Goal: Navigation & Orientation: Find specific page/section

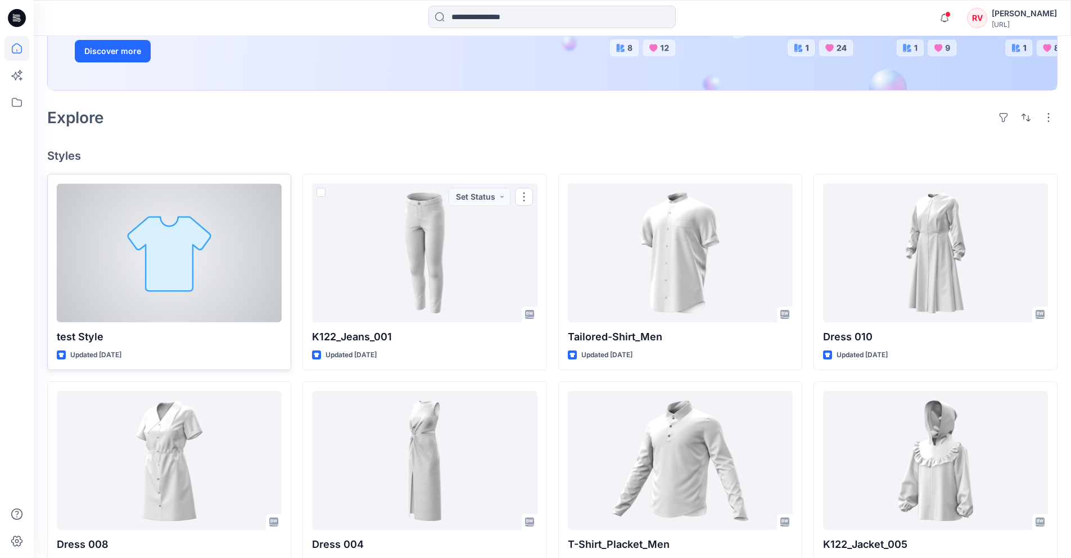
scroll to position [215, 0]
click at [189, 279] on div at bounding box center [169, 252] width 225 height 139
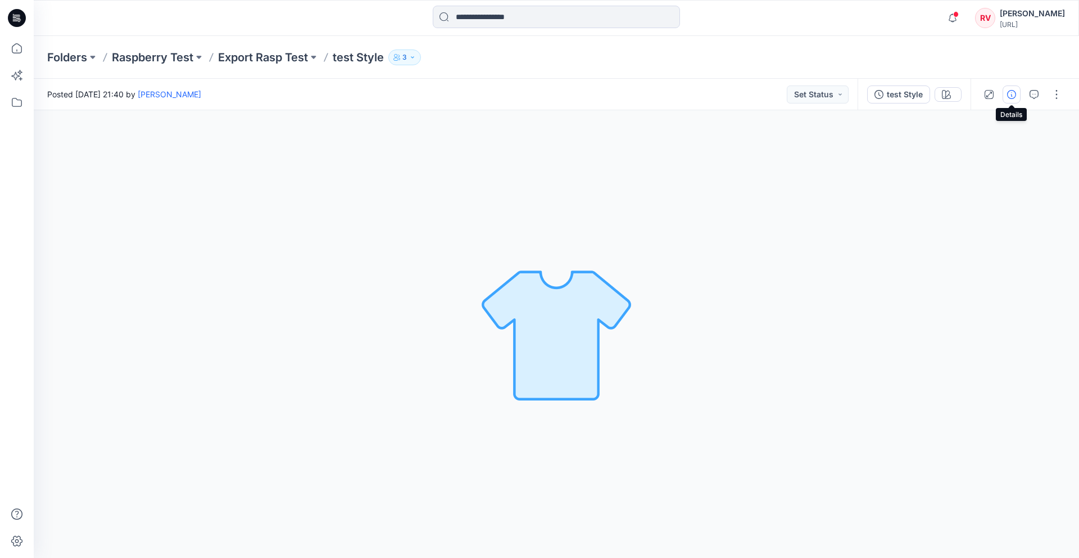
click at [1010, 92] on icon "button" at bounding box center [1011, 94] width 9 height 9
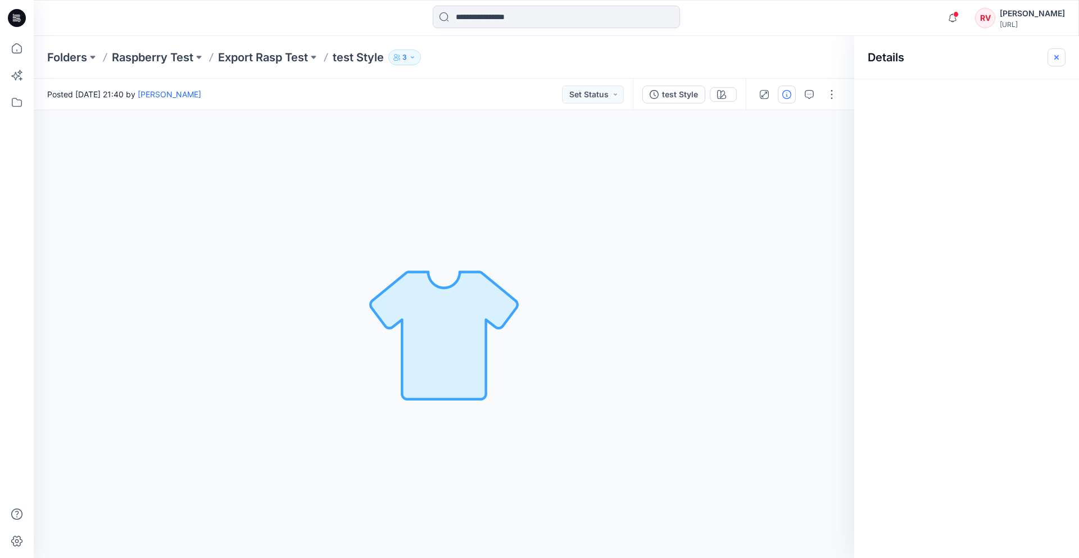
click at [1055, 57] on icon "button" at bounding box center [1056, 57] width 9 height 9
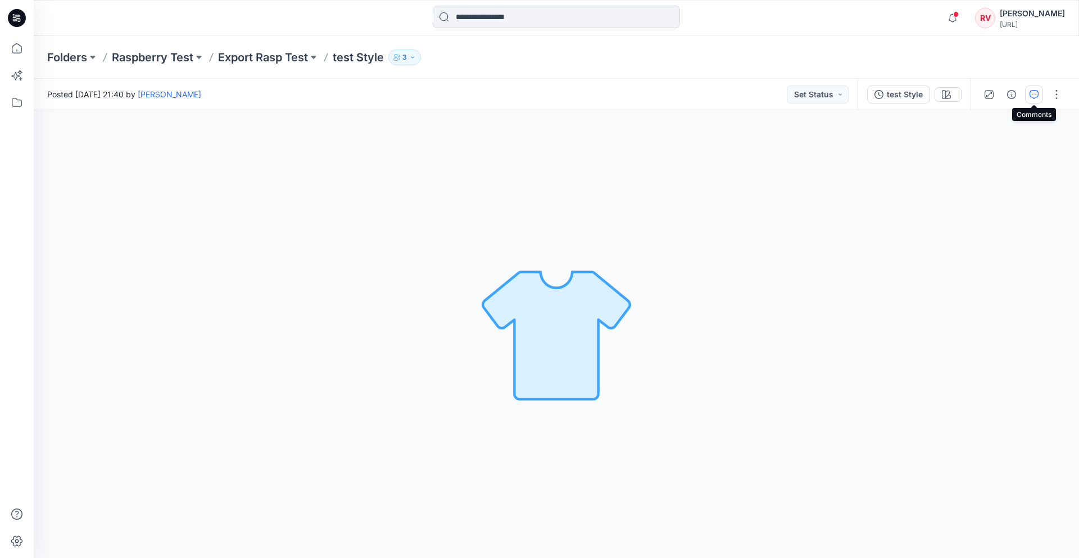
click at [1036, 96] on icon "button" at bounding box center [1034, 94] width 9 height 9
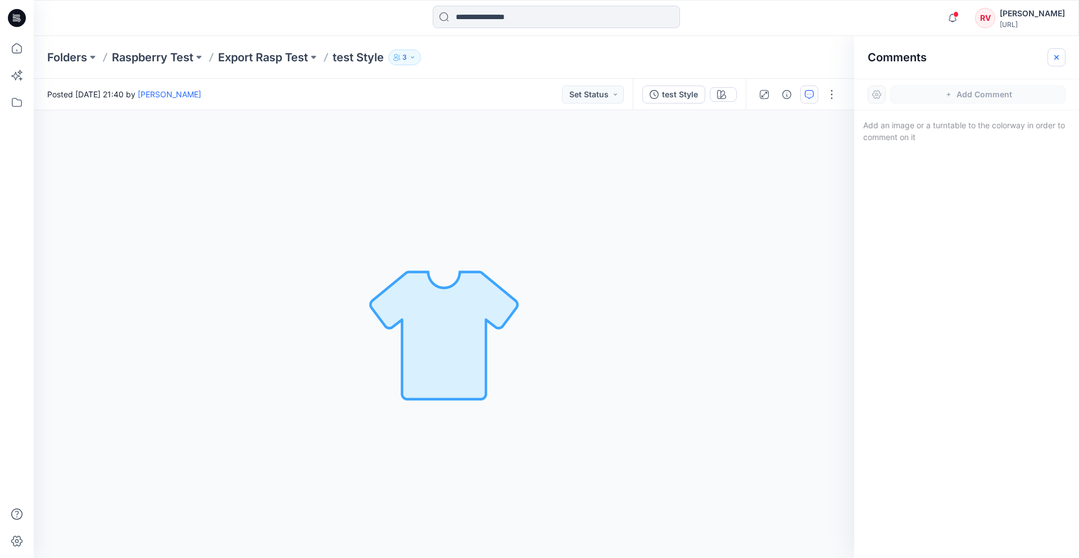
click at [1052, 57] on icon "button" at bounding box center [1056, 57] width 9 height 9
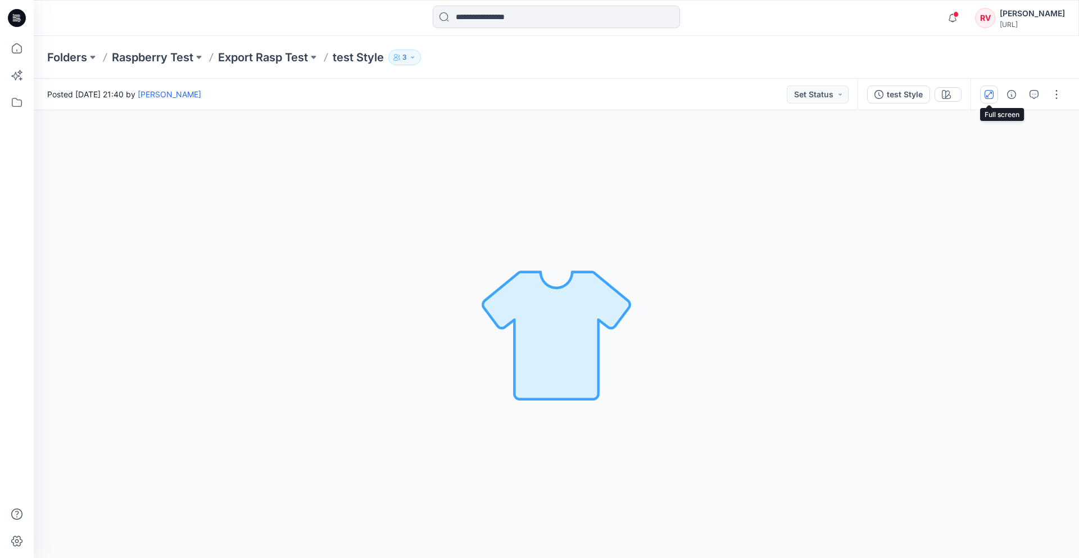
click at [995, 94] on button "button" at bounding box center [989, 94] width 18 height 18
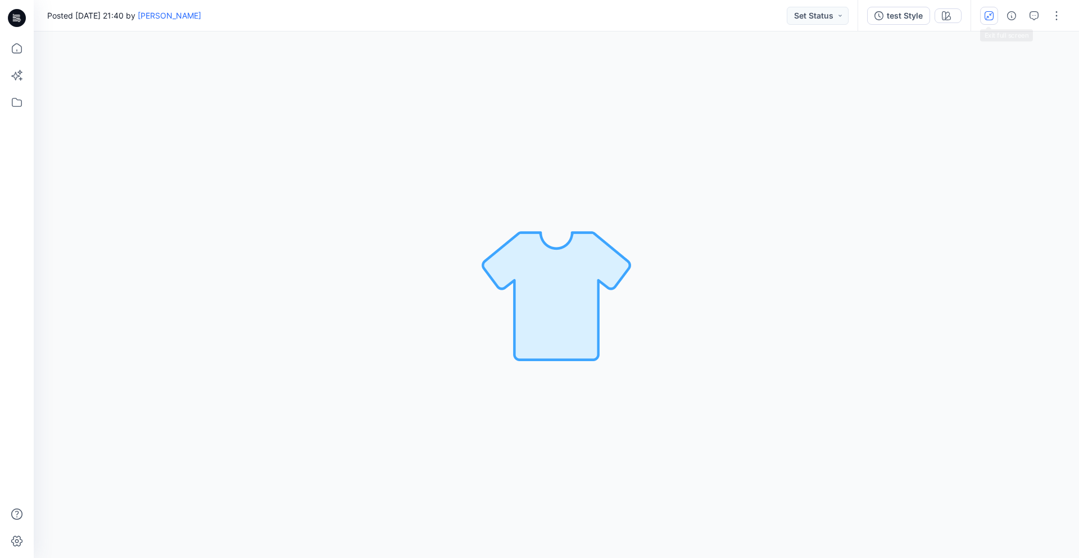
click at [990, 21] on button "button" at bounding box center [989, 16] width 18 height 18
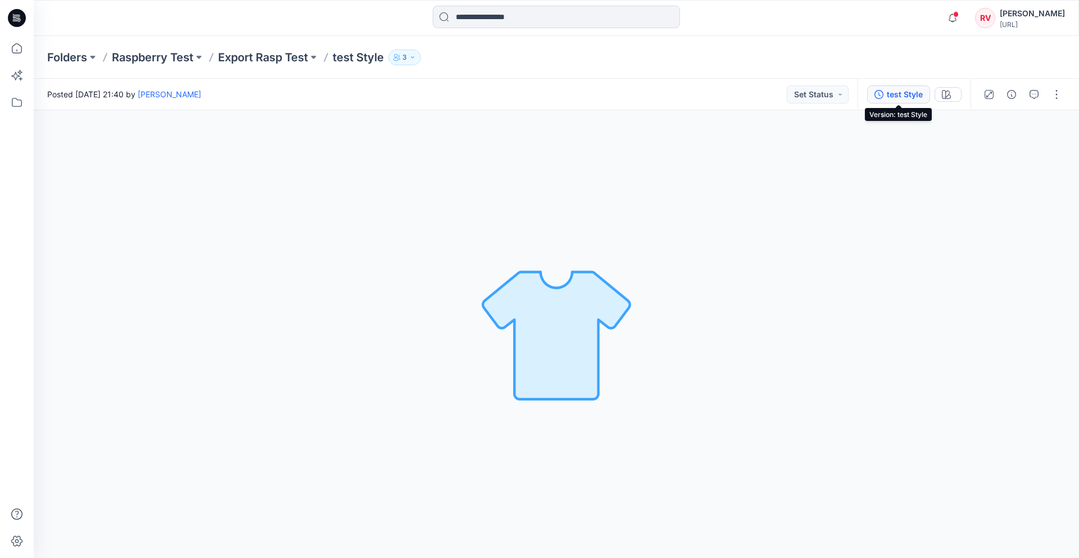
click at [910, 98] on div "test Style" at bounding box center [905, 94] width 36 height 12
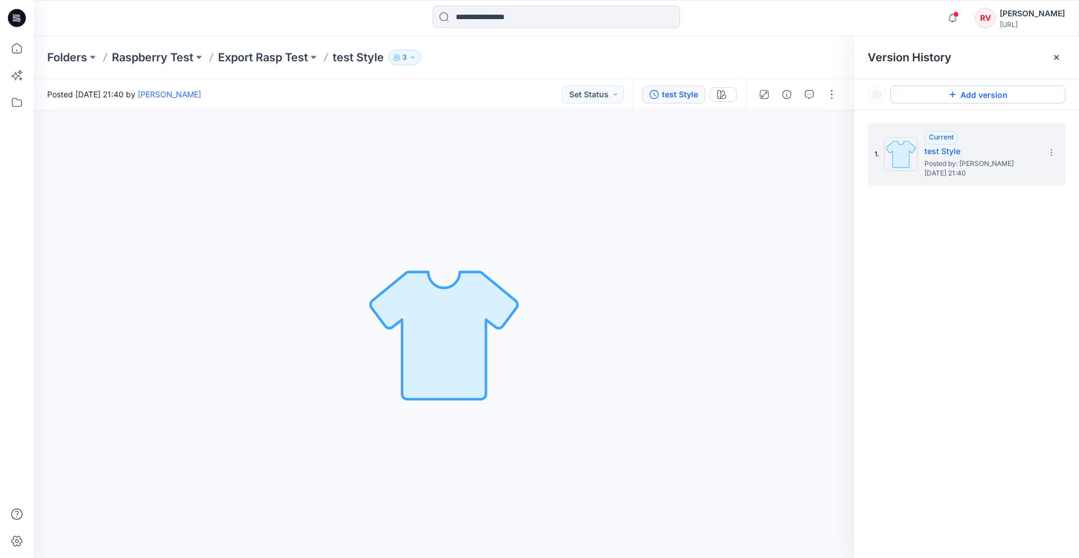
click at [1016, 92] on button "Add version" at bounding box center [978, 94] width 175 height 18
click at [1055, 56] on icon at bounding box center [1057, 57] width 4 height 4
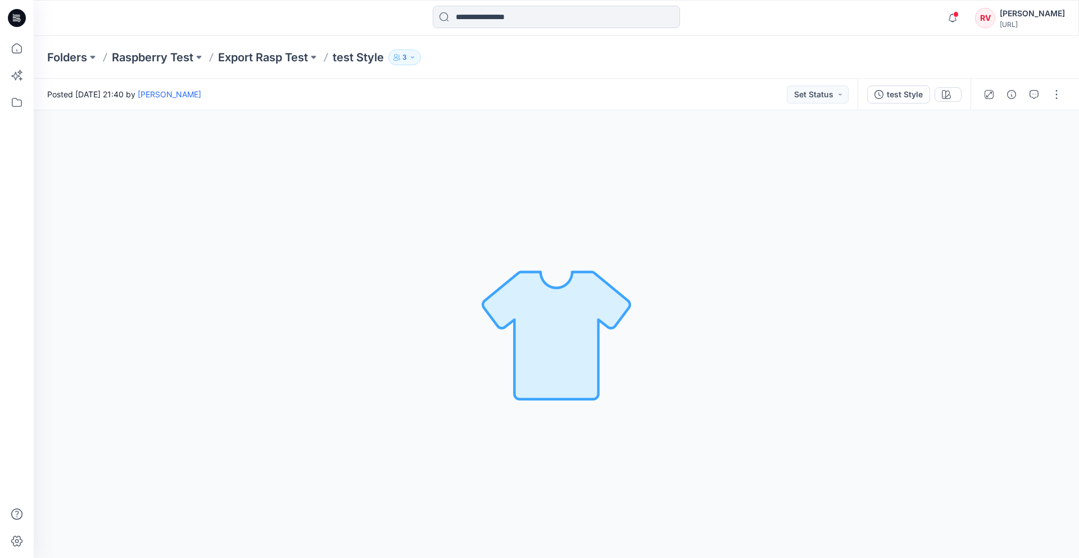
click at [813, 103] on div "Posted [DATE] 21:40 by [PERSON_NAME] Set Status" at bounding box center [446, 94] width 824 height 31
click at [814, 98] on button "Set Status" at bounding box center [818, 94] width 62 height 18
click at [719, 107] on div "Posted [DATE] 21:40 by [PERSON_NAME] Set Status Set Status Accepted Rejected" at bounding box center [446, 94] width 824 height 31
click at [416, 58] on icon "button" at bounding box center [412, 57] width 7 height 7
click at [370, 62] on p "test Style" at bounding box center [358, 57] width 51 height 16
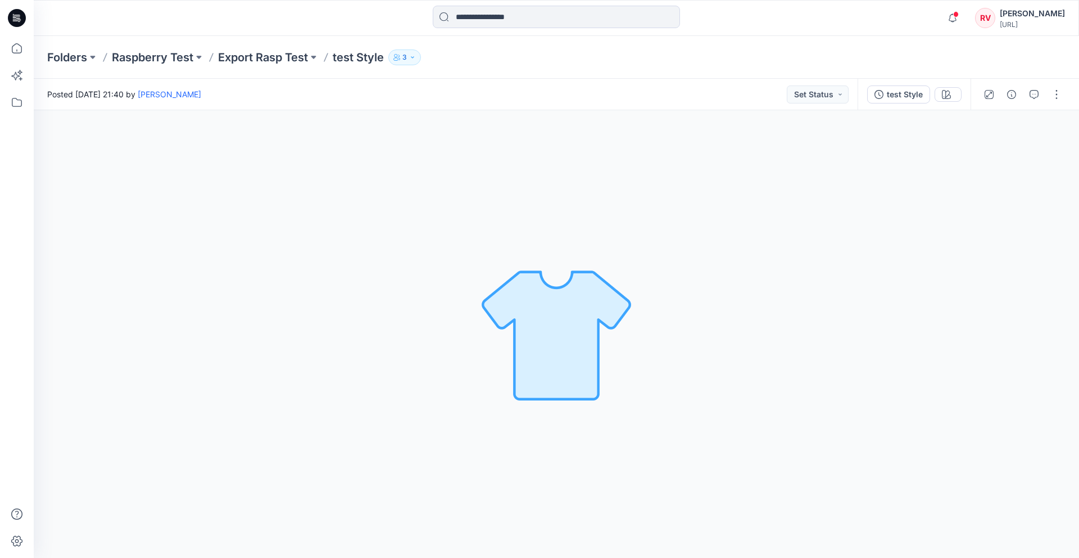
click at [275, 68] on div "Folders Raspberry Test Export Rasp Test test Style 3 Folder Access Members Only…" at bounding box center [557, 57] width 1046 height 43
click at [272, 60] on p "Export Rasp Test" at bounding box center [263, 57] width 90 height 16
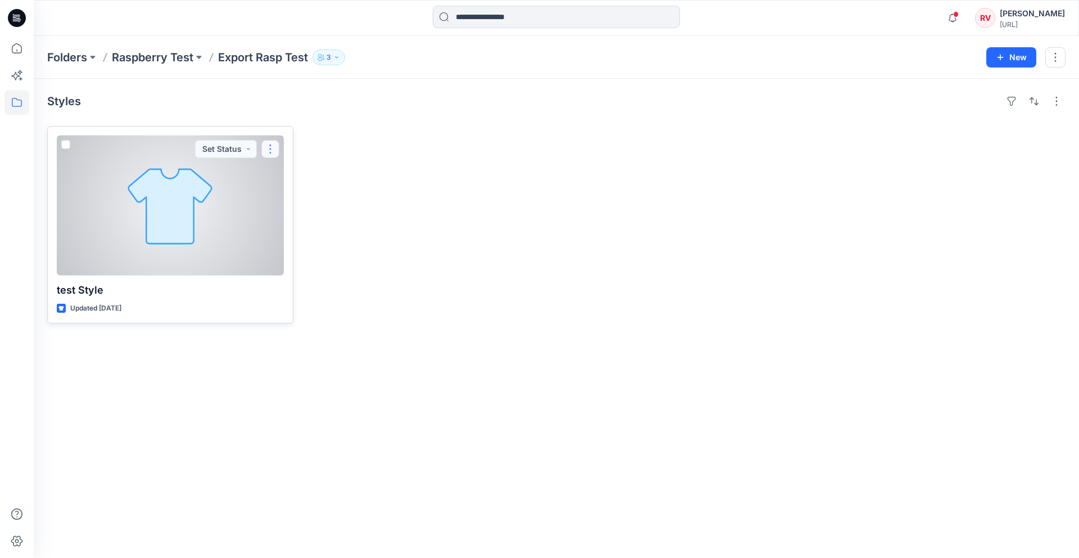
click at [272, 153] on button "button" at bounding box center [270, 149] width 18 height 18
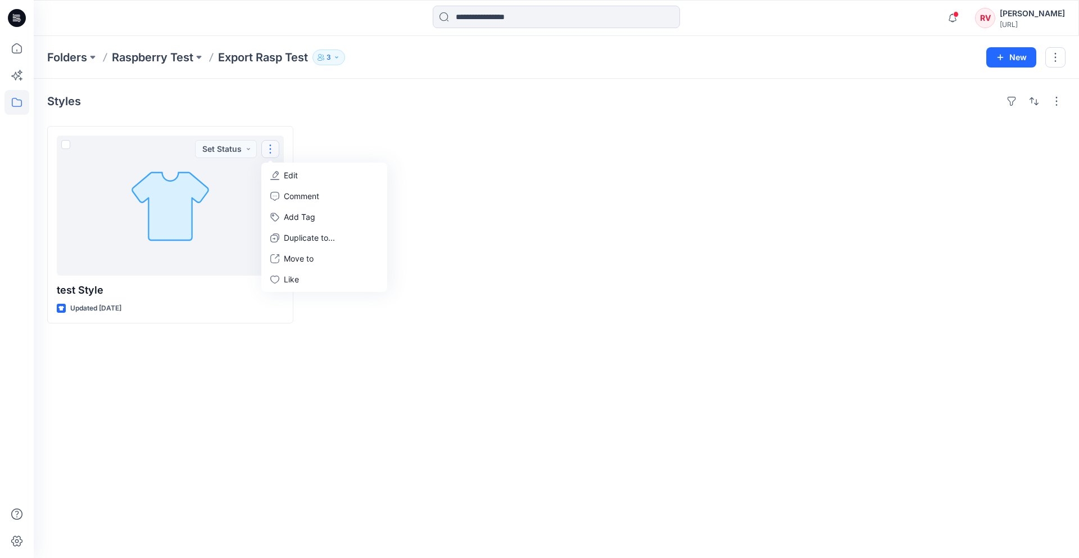
click at [380, 127] on div at bounding box center [428, 224] width 246 height 197
click at [168, 56] on p "Raspberry Test" at bounding box center [153, 57] width 82 height 16
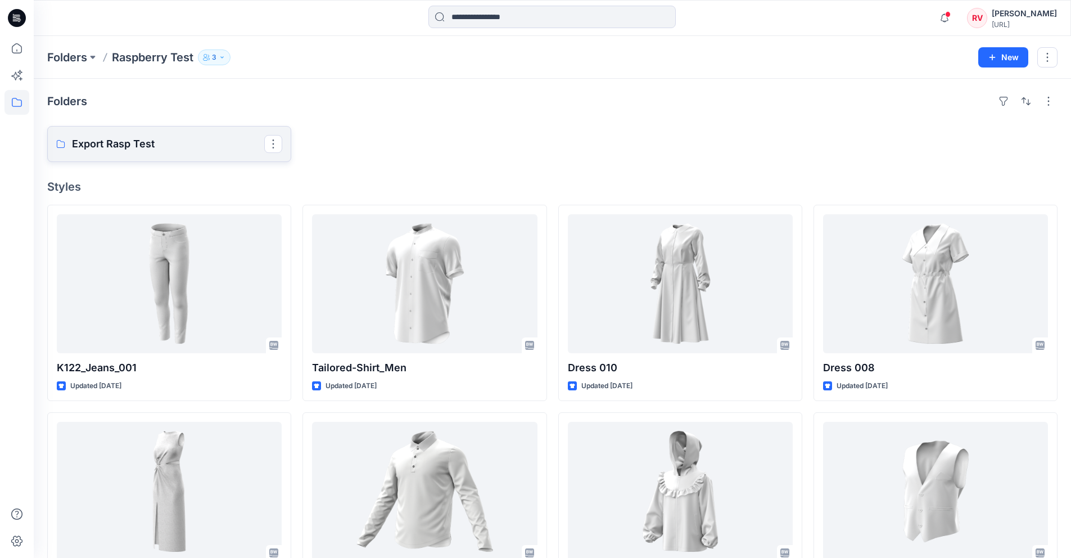
click at [244, 157] on link "Export Rasp Test" at bounding box center [169, 144] width 244 height 36
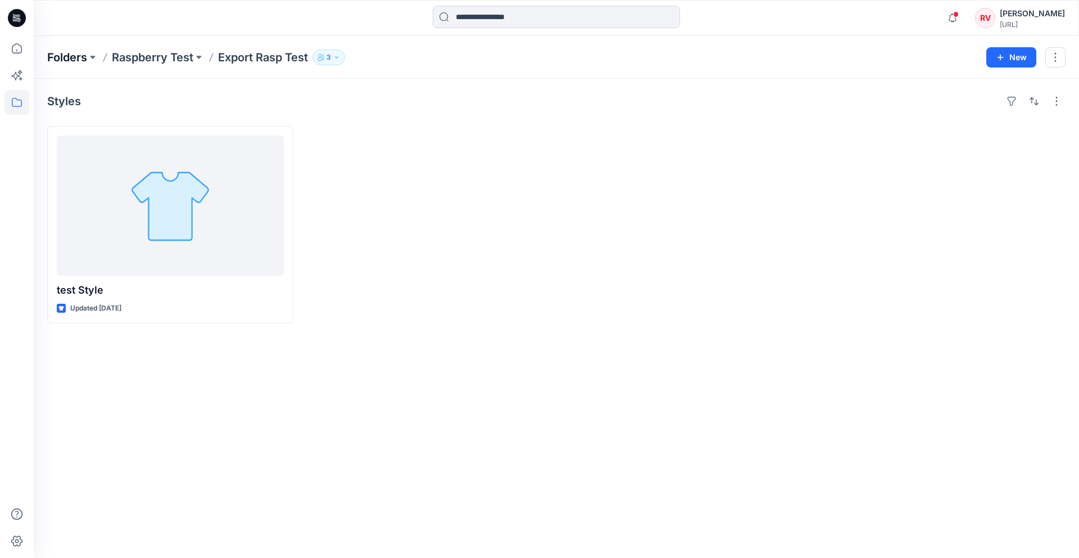
click at [70, 53] on p "Folders" at bounding box center [67, 57] width 40 height 16
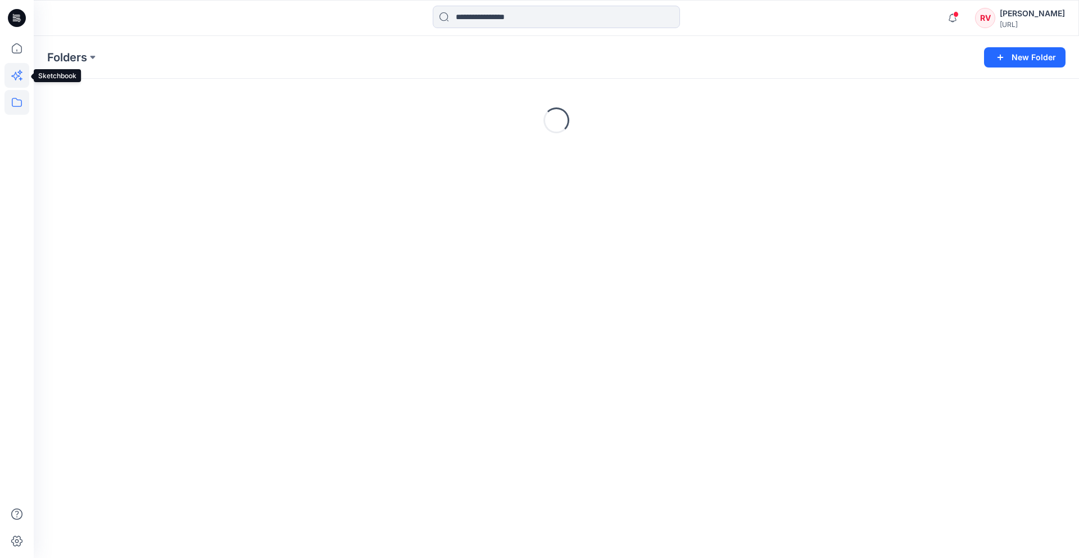
click at [19, 71] on icon at bounding box center [19, 72] width 5 height 5
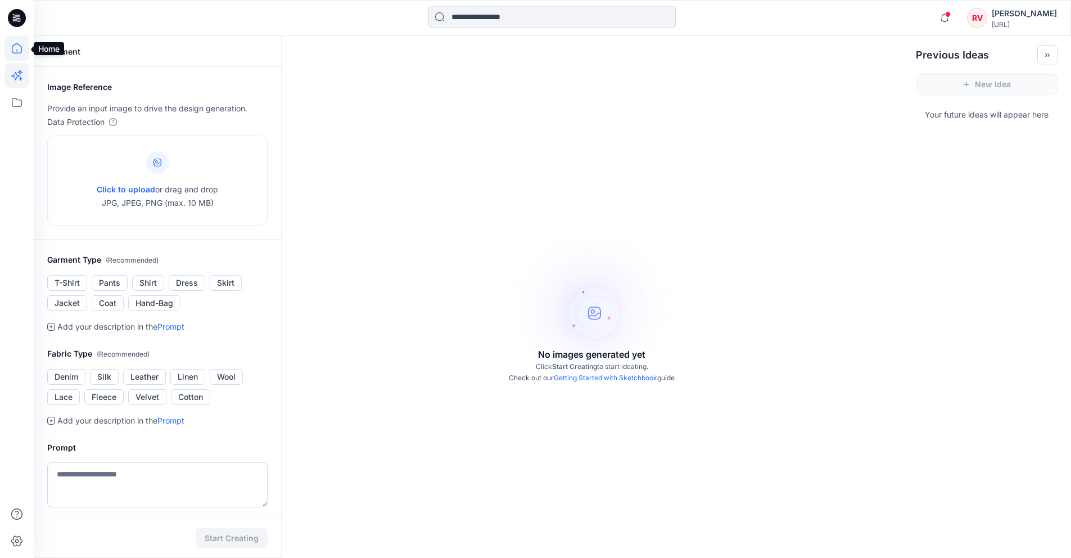
click at [17, 54] on icon at bounding box center [16, 48] width 25 height 25
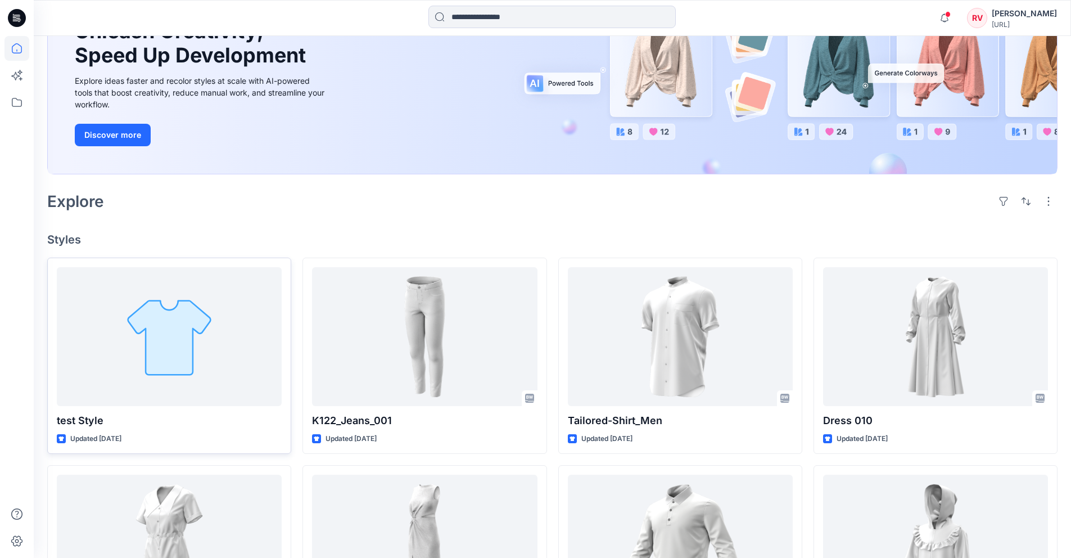
scroll to position [173, 0]
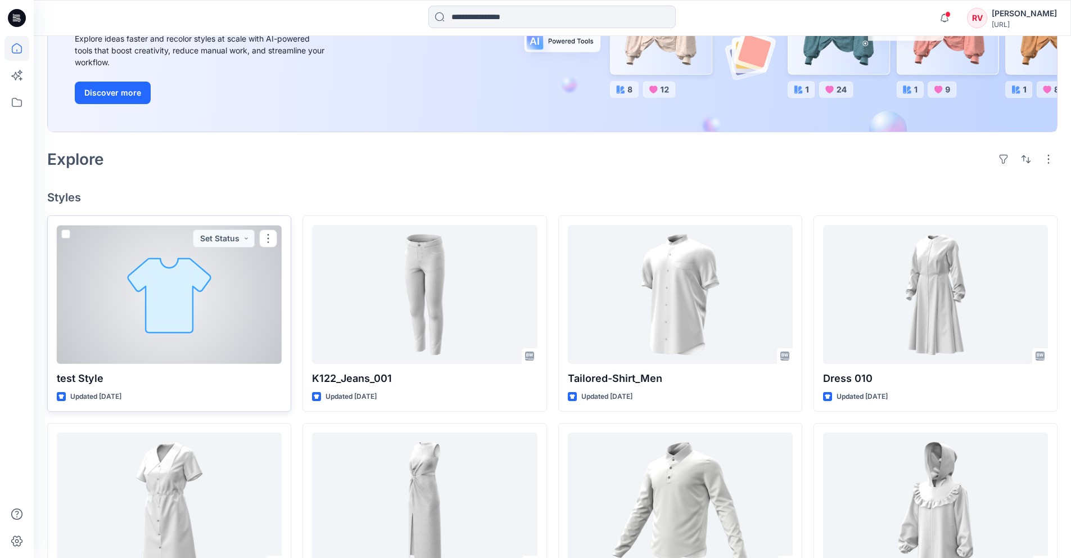
click at [203, 336] on div at bounding box center [169, 294] width 225 height 139
